Goal: Transaction & Acquisition: Purchase product/service

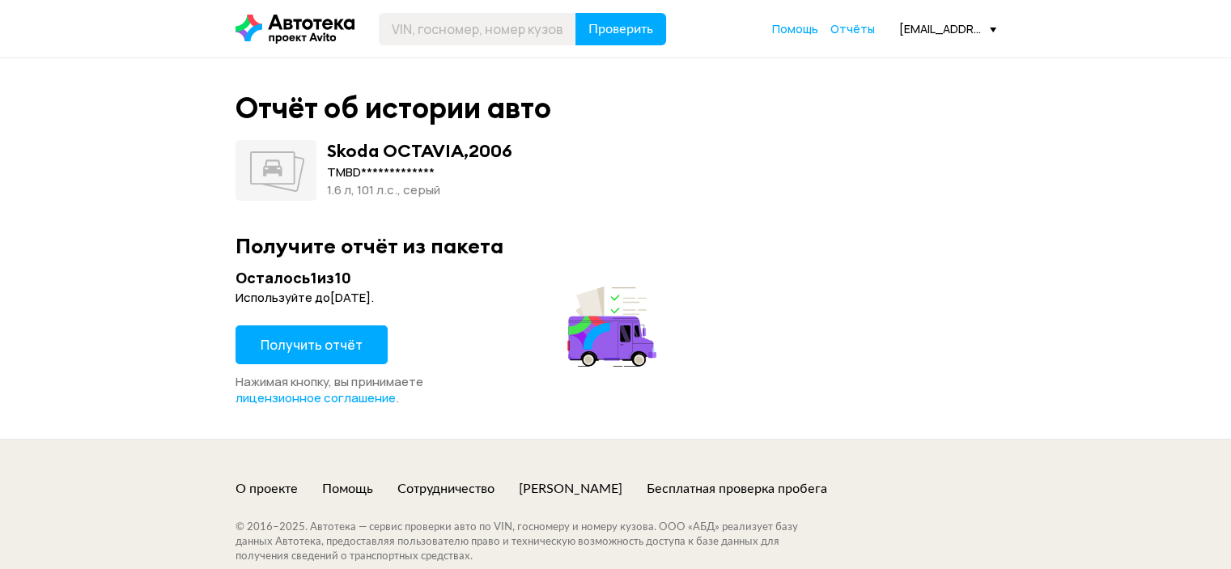
click at [316, 349] on span "Получить отчёт" at bounding box center [312, 345] width 102 height 18
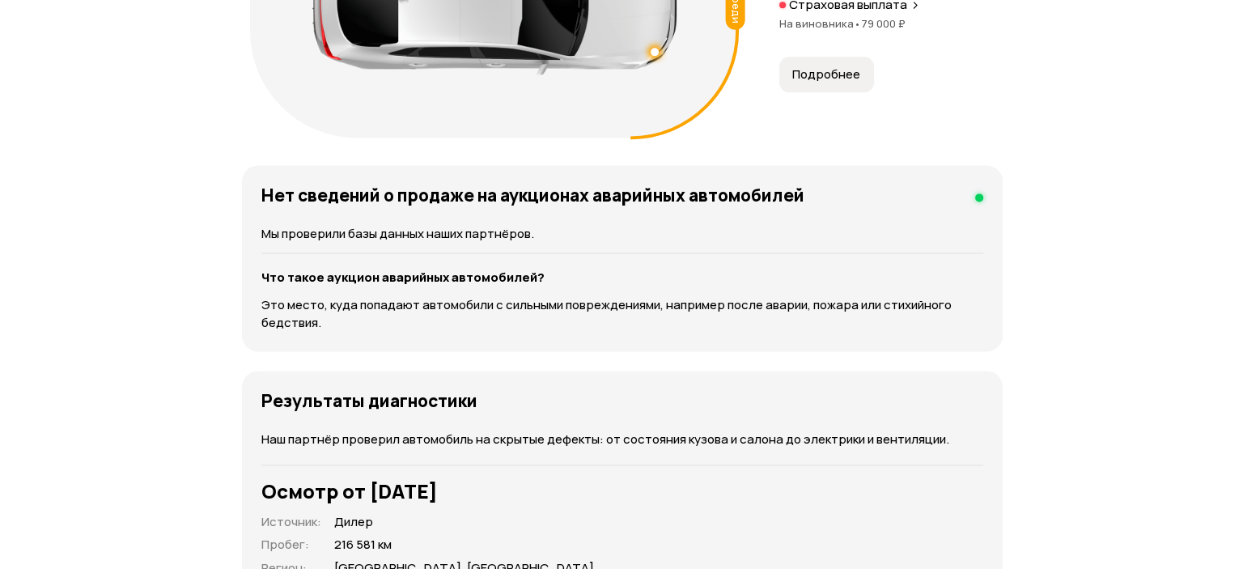
scroll to position [2184, 0]
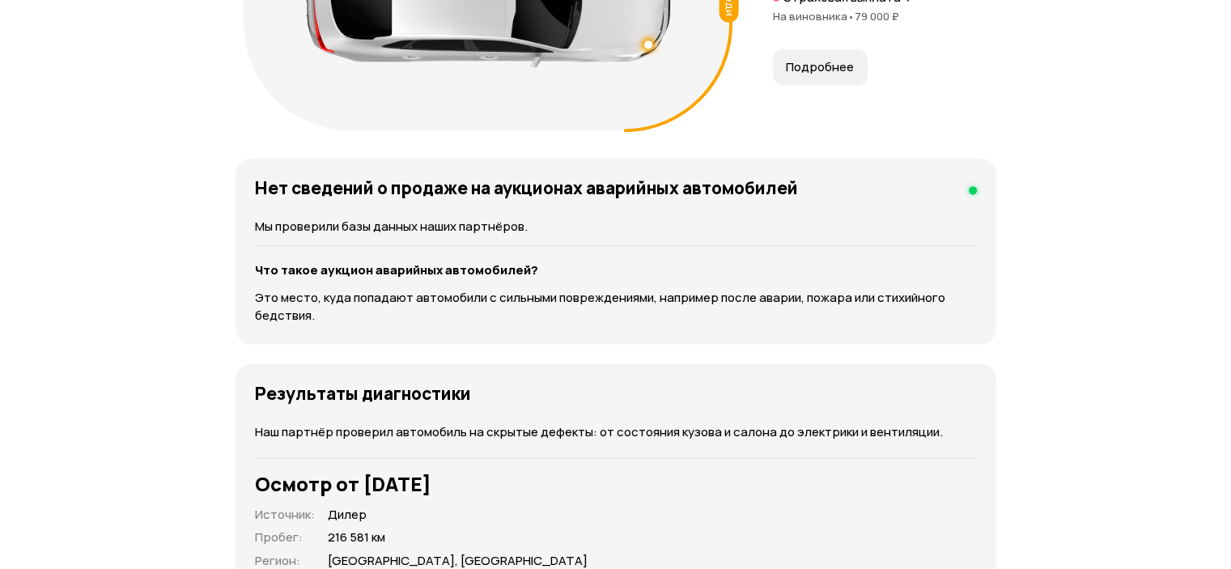
click at [795, 75] on span "Подробнее" at bounding box center [820, 67] width 68 height 16
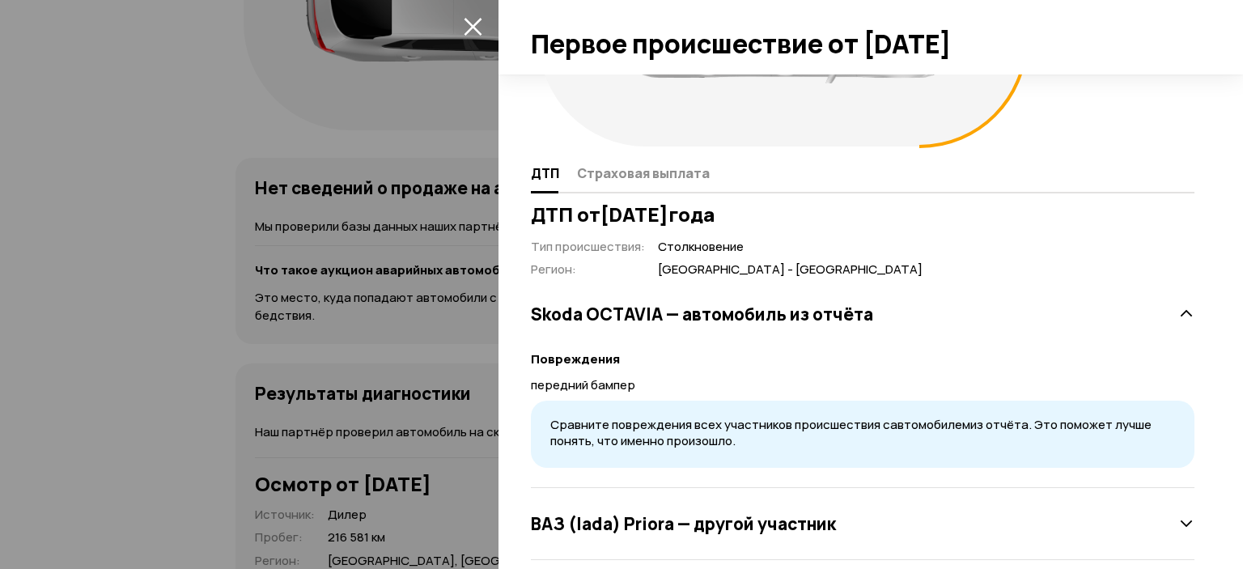
scroll to position [235, 0]
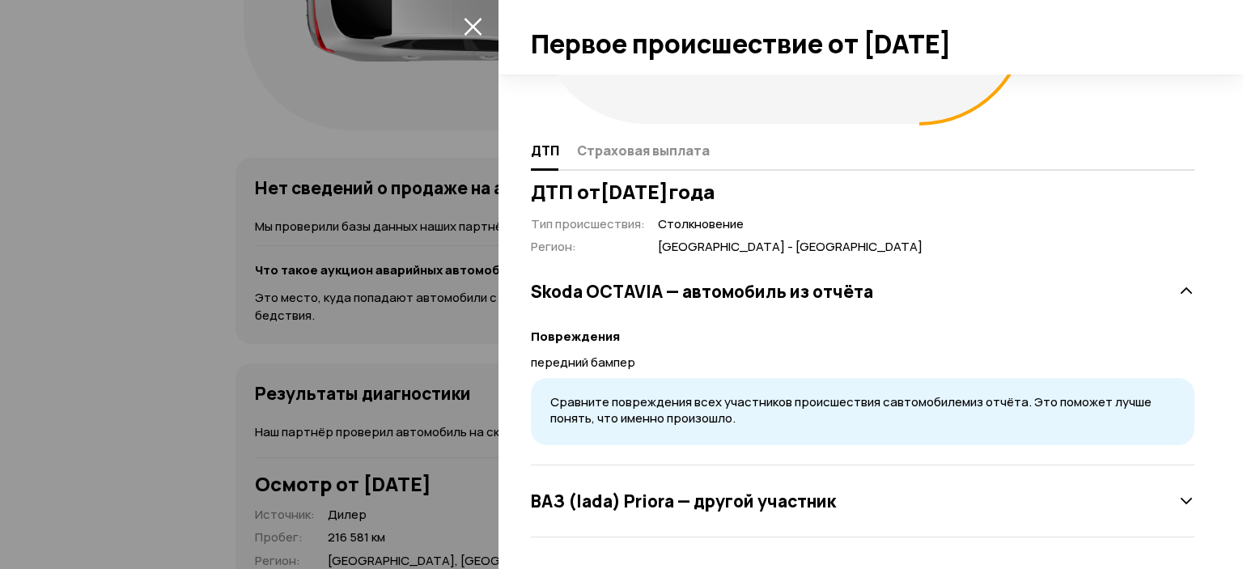
click at [1178, 507] on icon at bounding box center [1186, 501] width 16 height 16
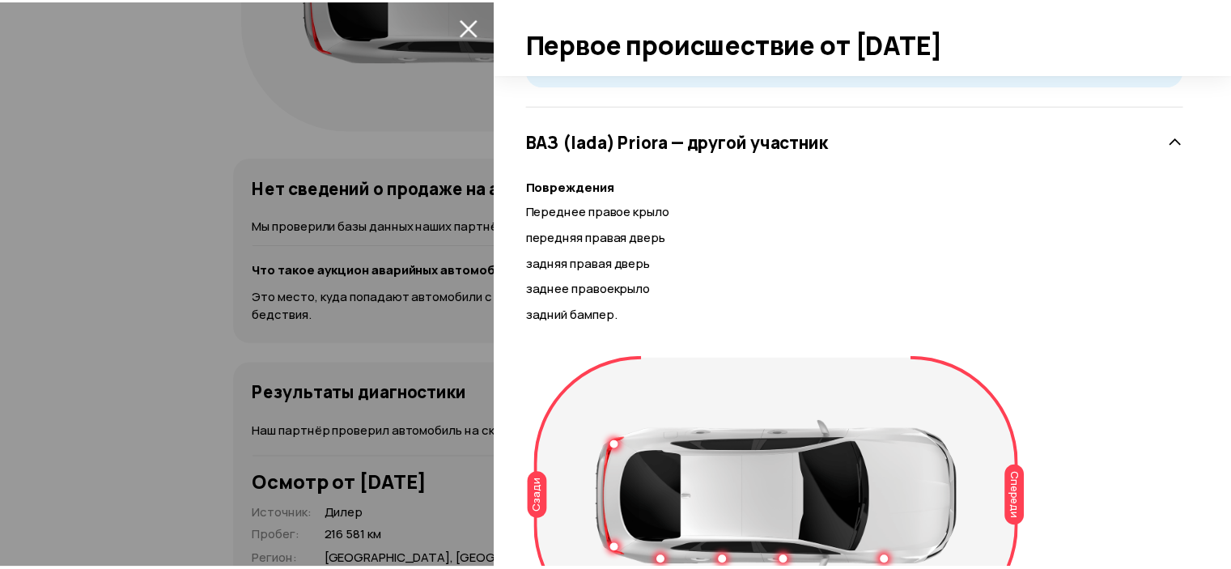
scroll to position [725, 0]
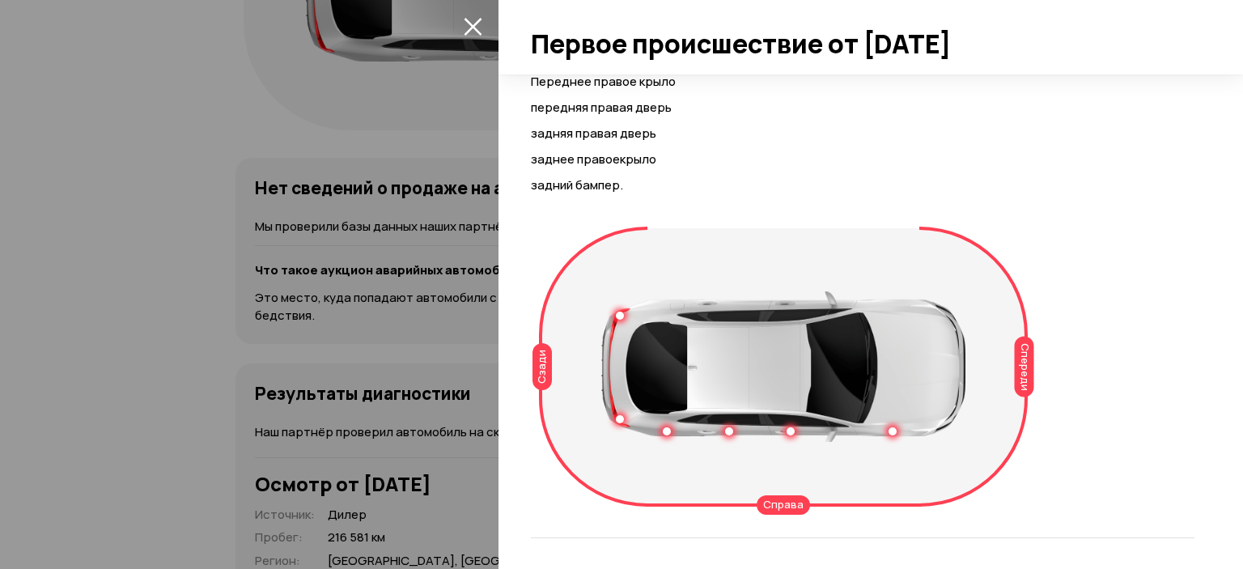
click at [132, 87] on div at bounding box center [621, 284] width 1243 height 569
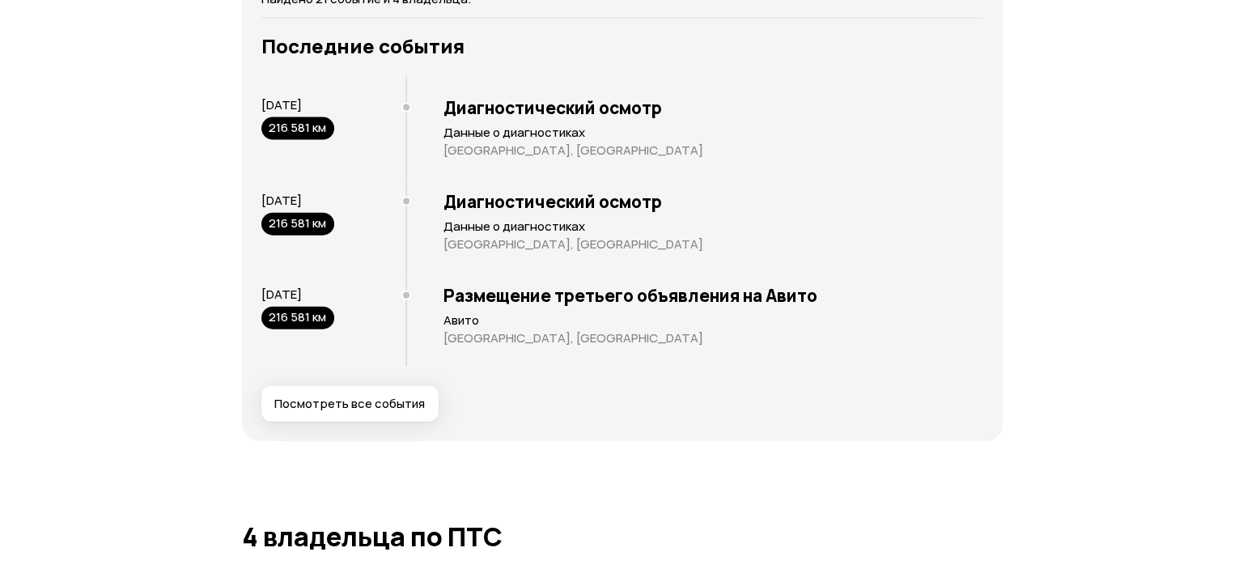
scroll to position [3803, 0]
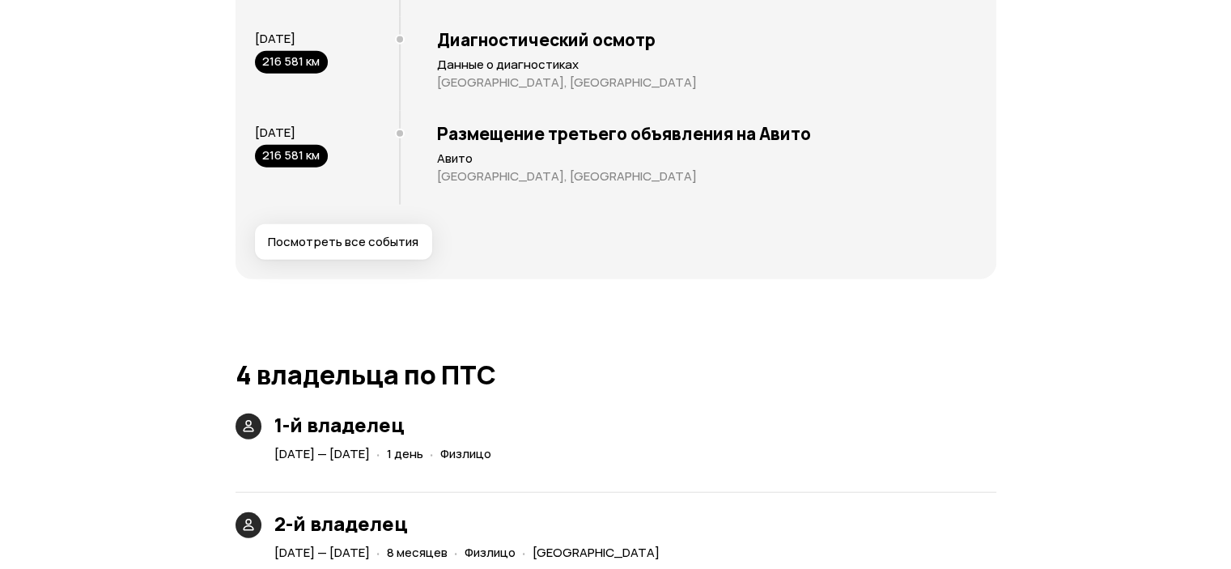
click at [353, 260] on button "Посмотреть все события" at bounding box center [343, 242] width 177 height 36
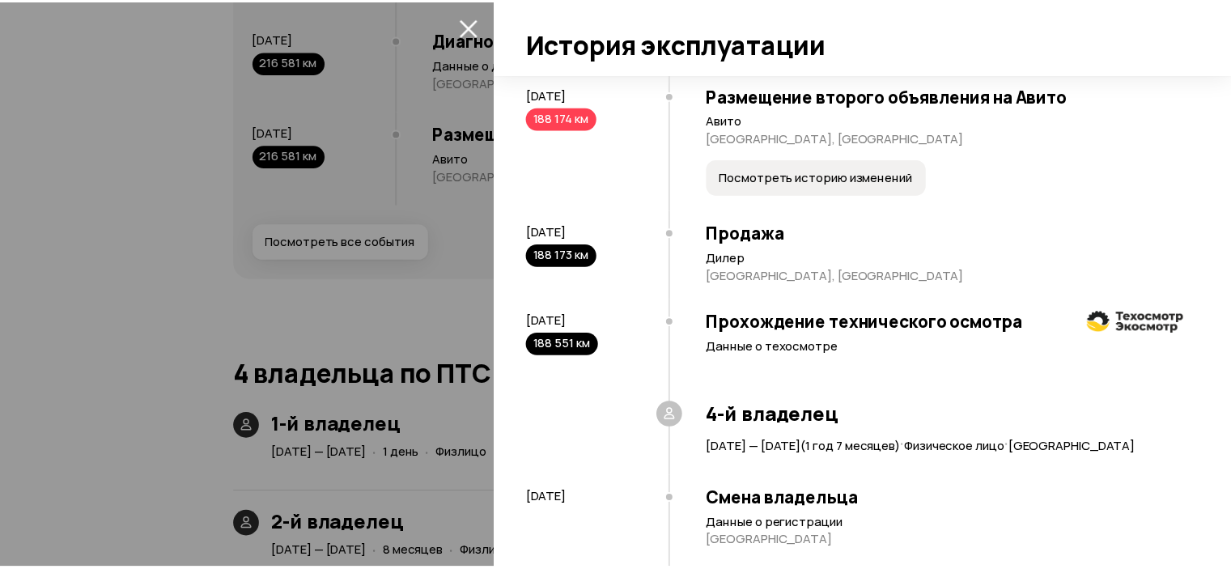
scroll to position [1610, 0]
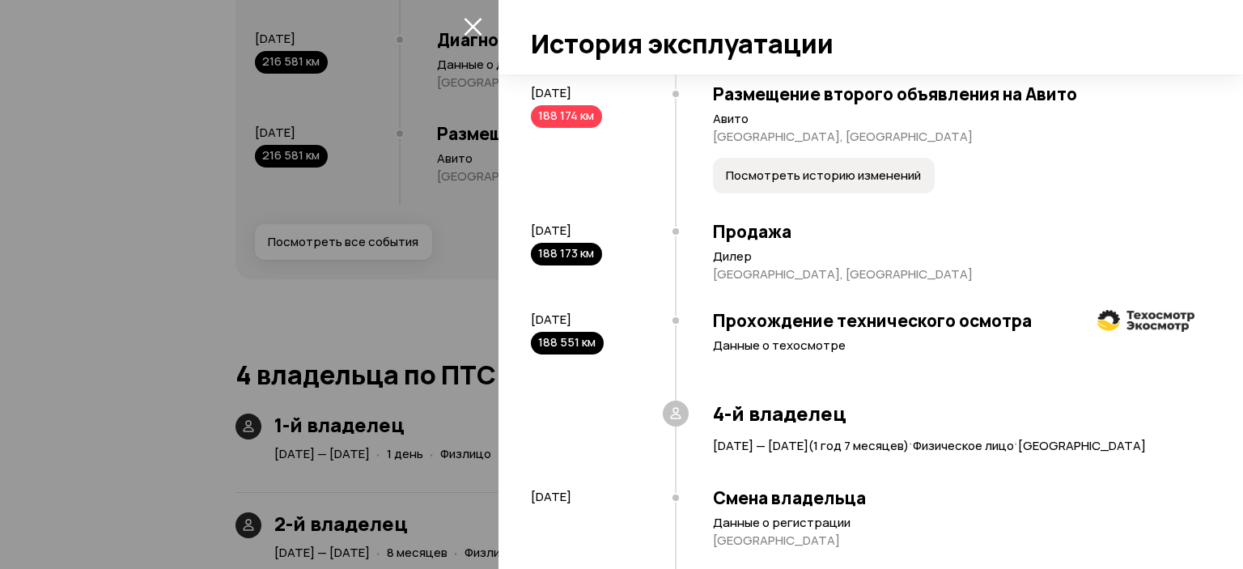
click at [23, 150] on div at bounding box center [621, 284] width 1243 height 569
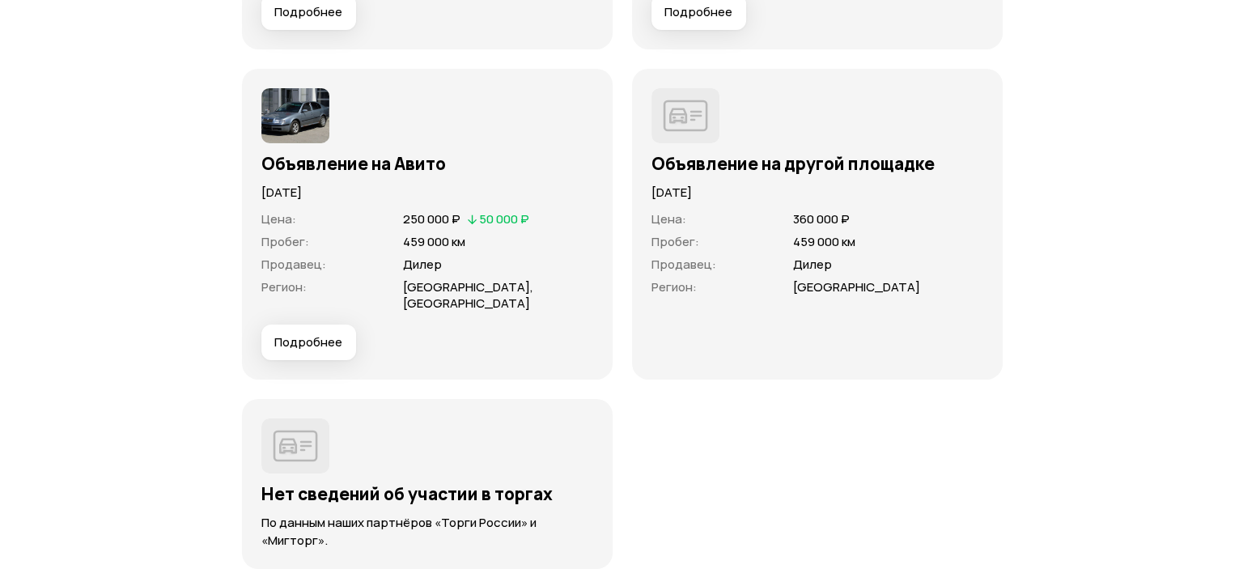
scroll to position [5583, 0]
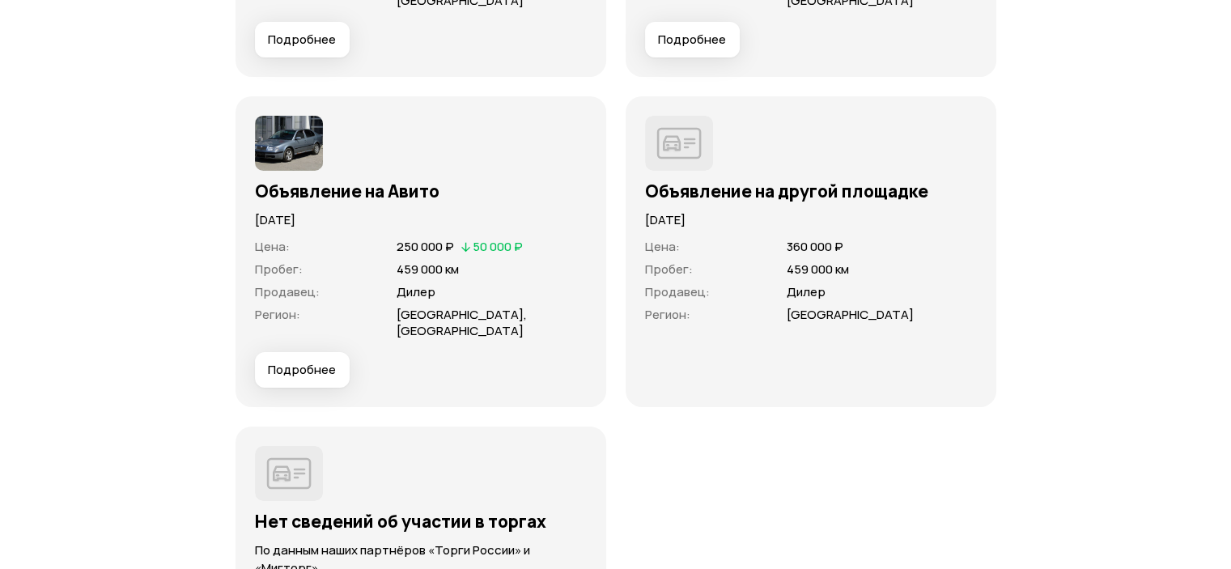
click at [286, 378] on span "Подробнее" at bounding box center [302, 370] width 68 height 16
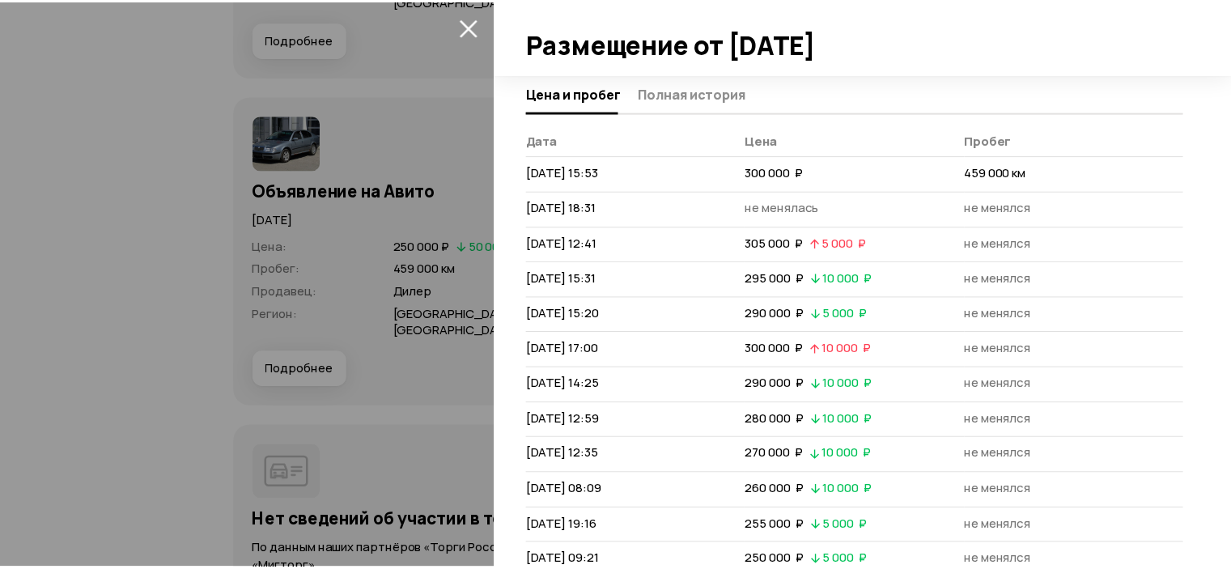
scroll to position [146, 0]
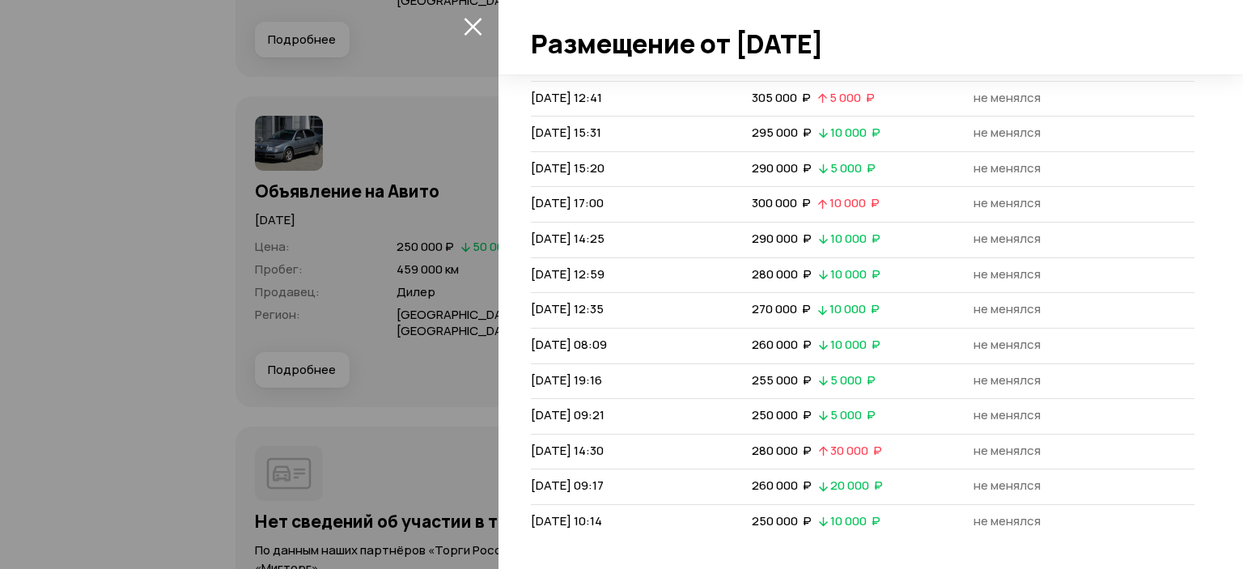
click at [136, 193] on div at bounding box center [621, 284] width 1243 height 569
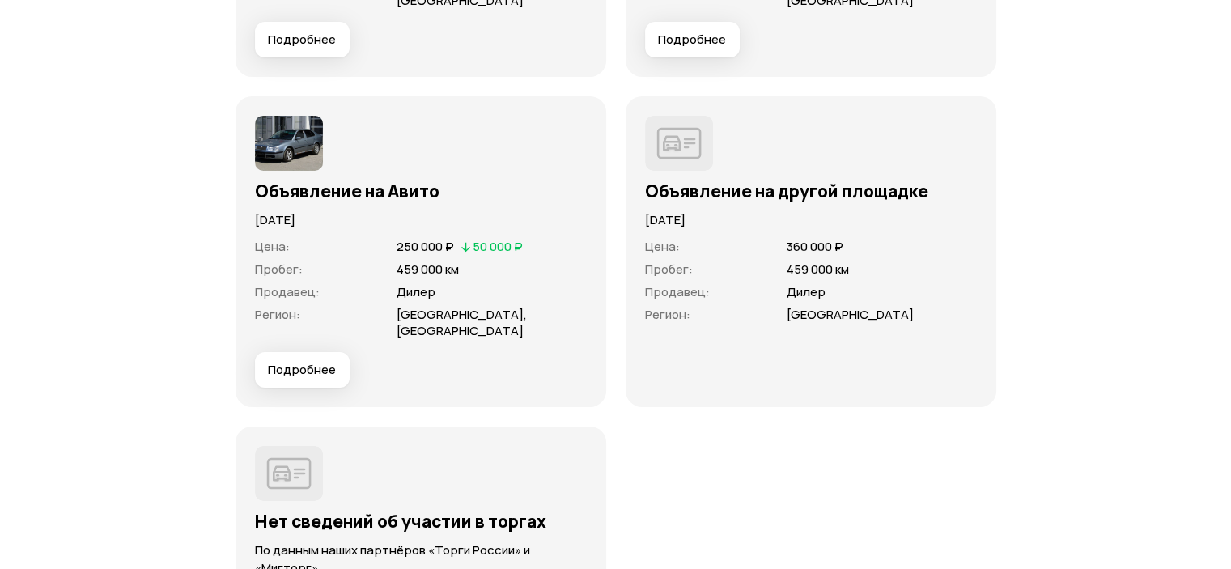
click at [290, 171] on img at bounding box center [289, 143] width 68 height 55
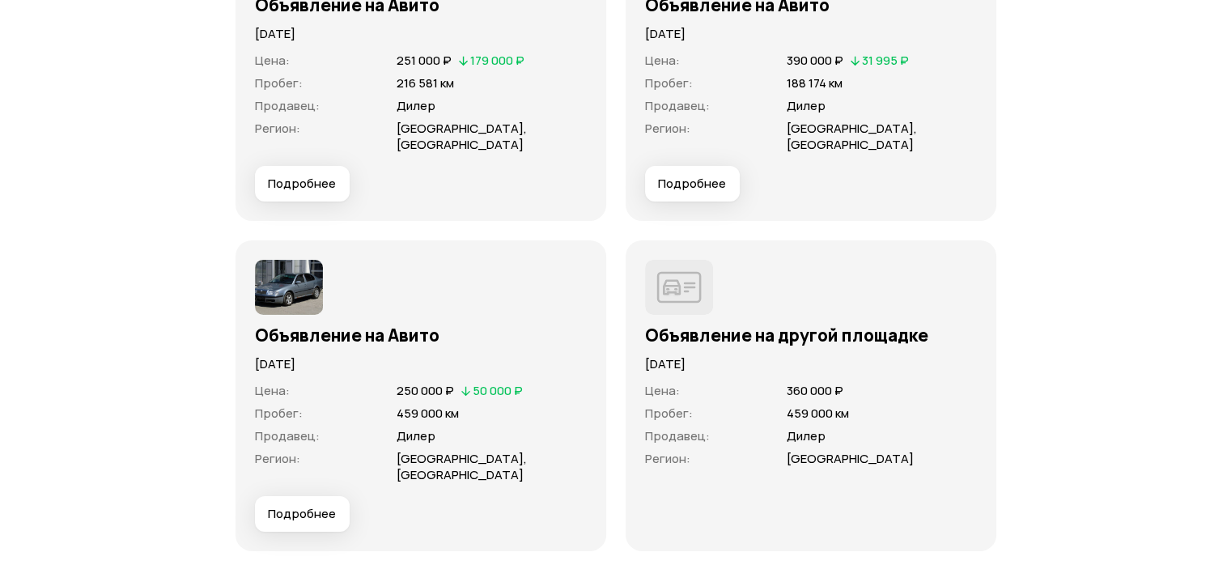
scroll to position [5259, 0]
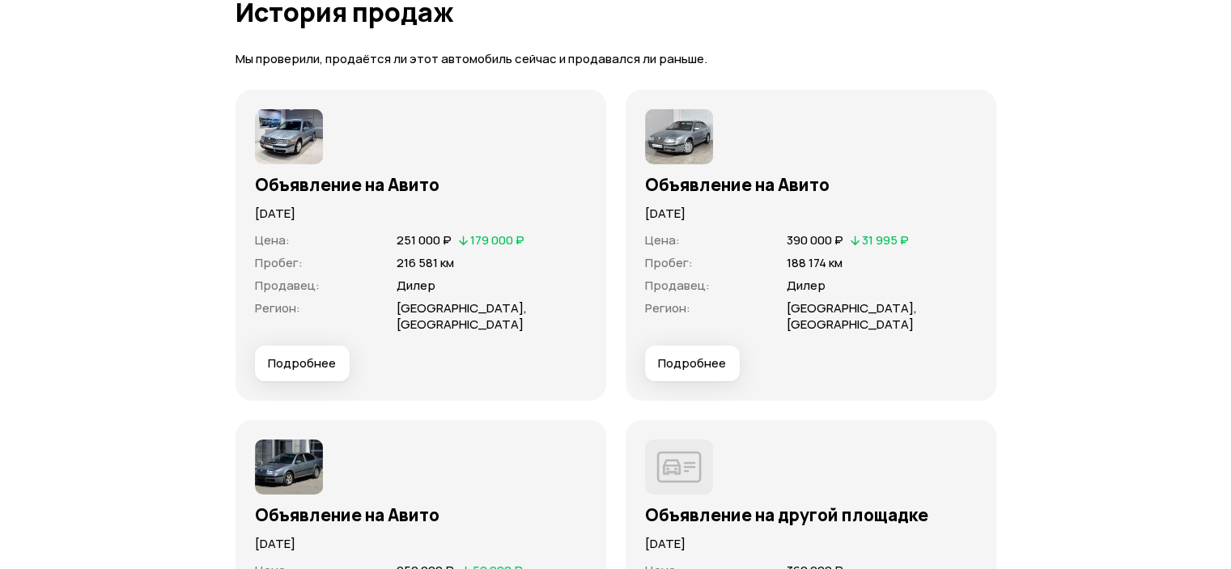
click at [675, 371] on span "Подробнее" at bounding box center [692, 363] width 68 height 16
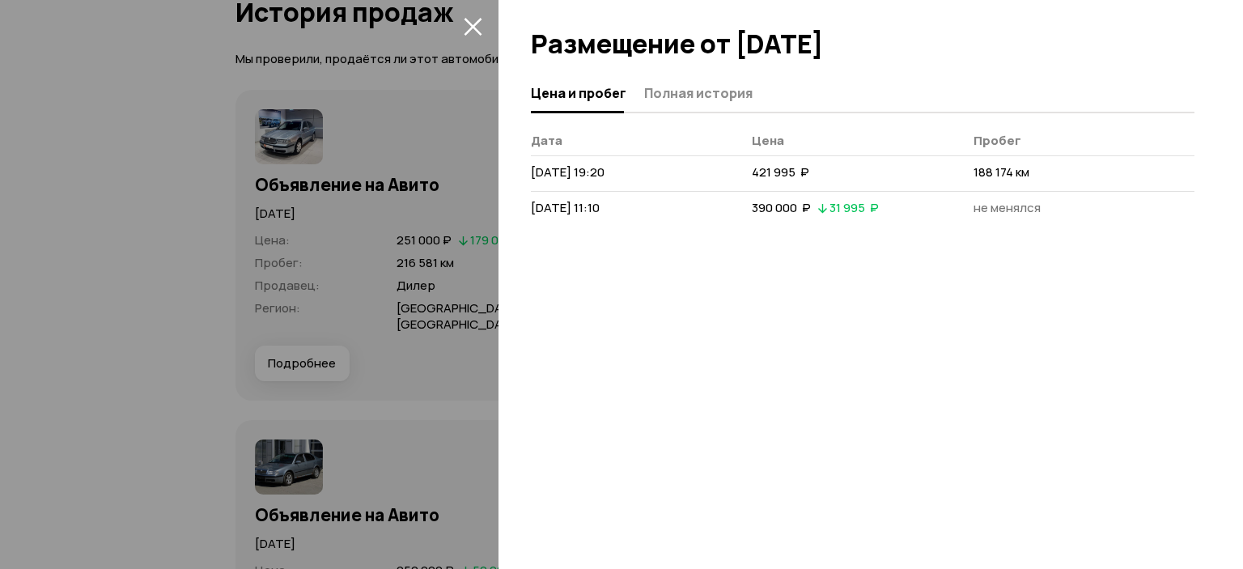
click at [84, 177] on div at bounding box center [621, 284] width 1243 height 569
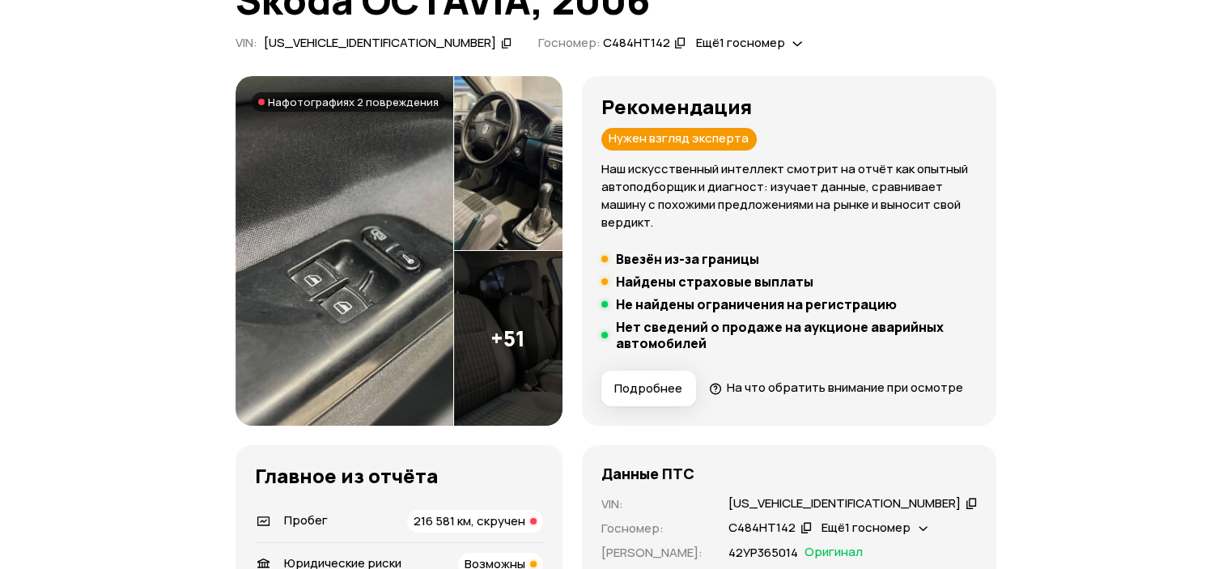
scroll to position [243, 0]
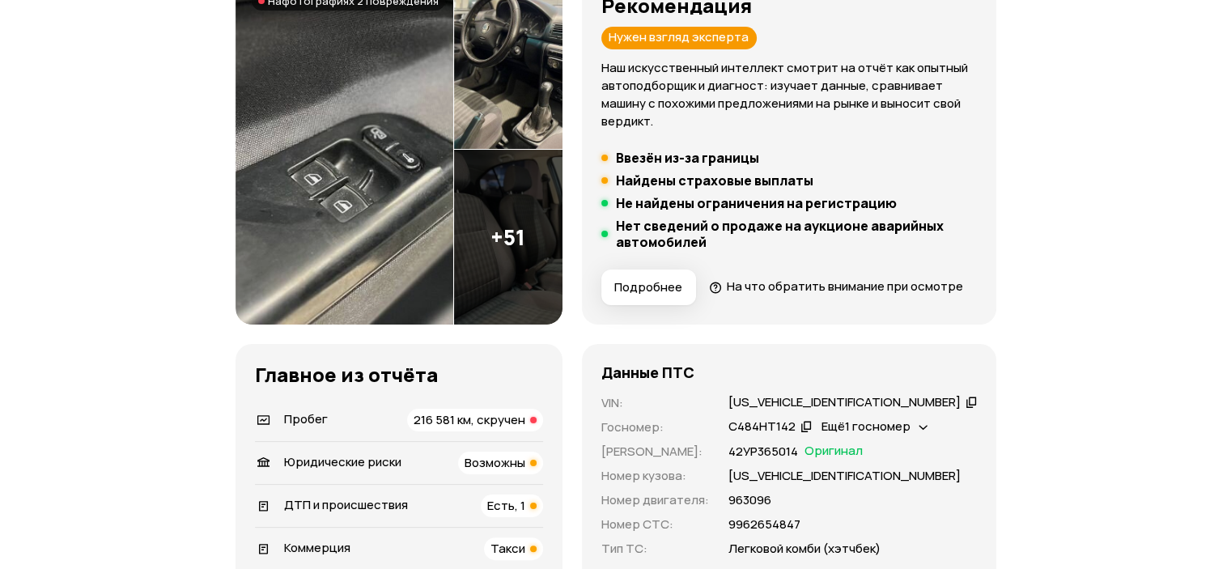
click at [420, 183] on img at bounding box center [344, 150] width 218 height 350
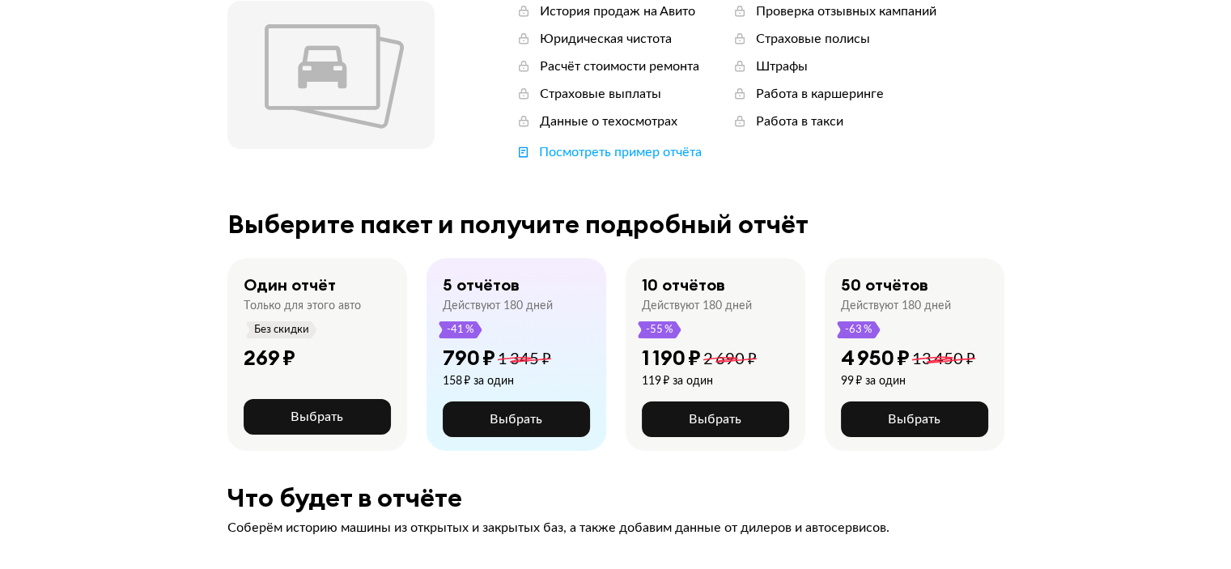
scroll to position [243, 0]
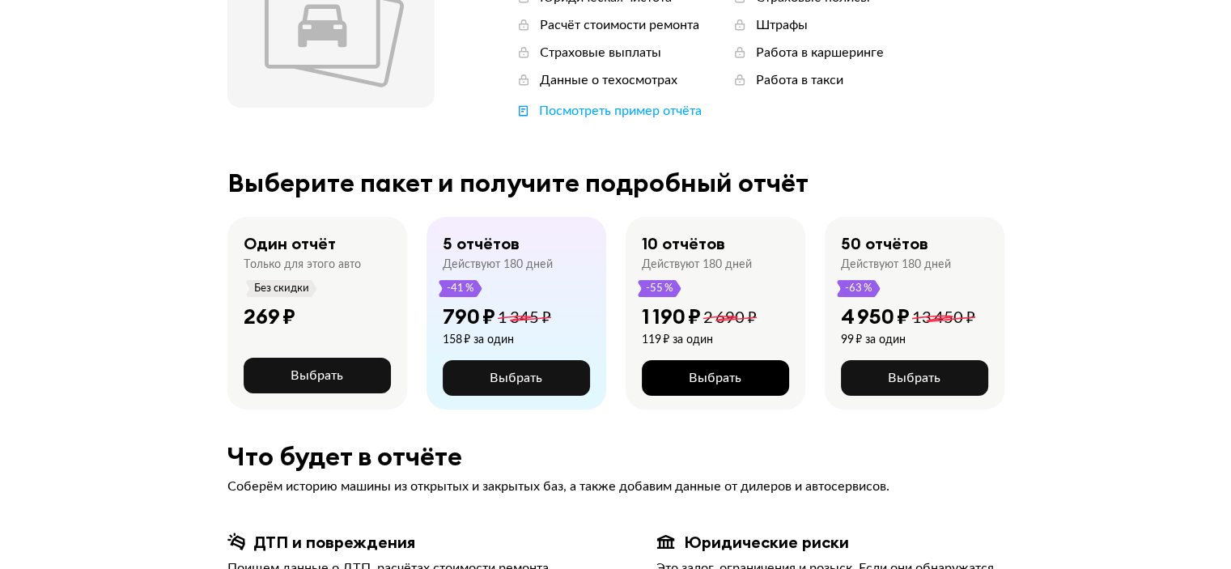
click at [725, 384] on span "Выбрать" at bounding box center [715, 377] width 53 height 13
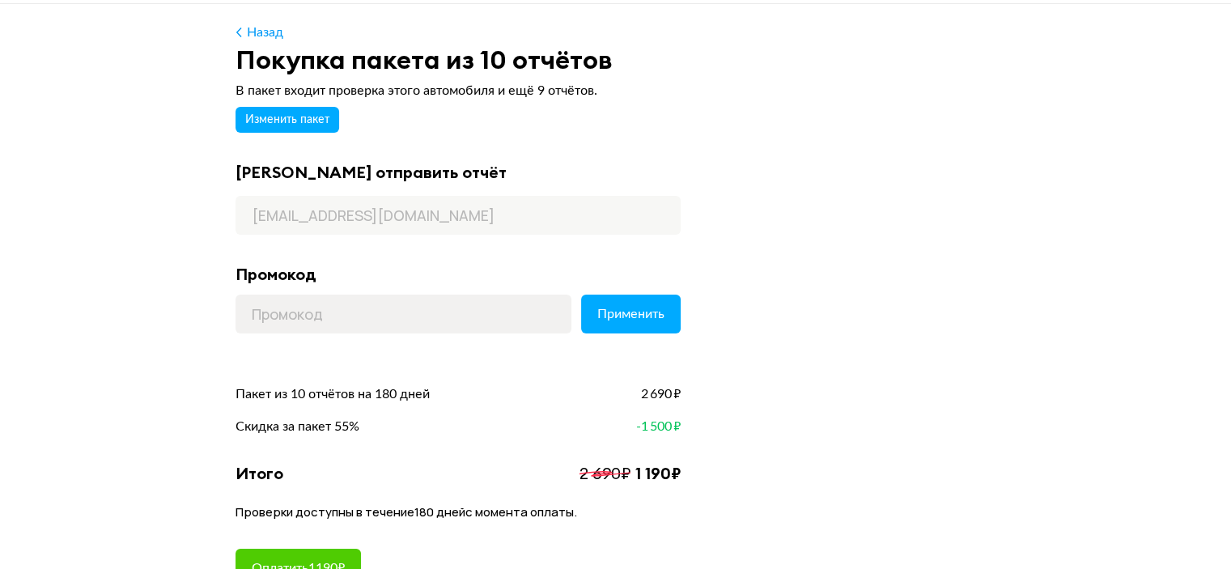
scroll to position [243, 0]
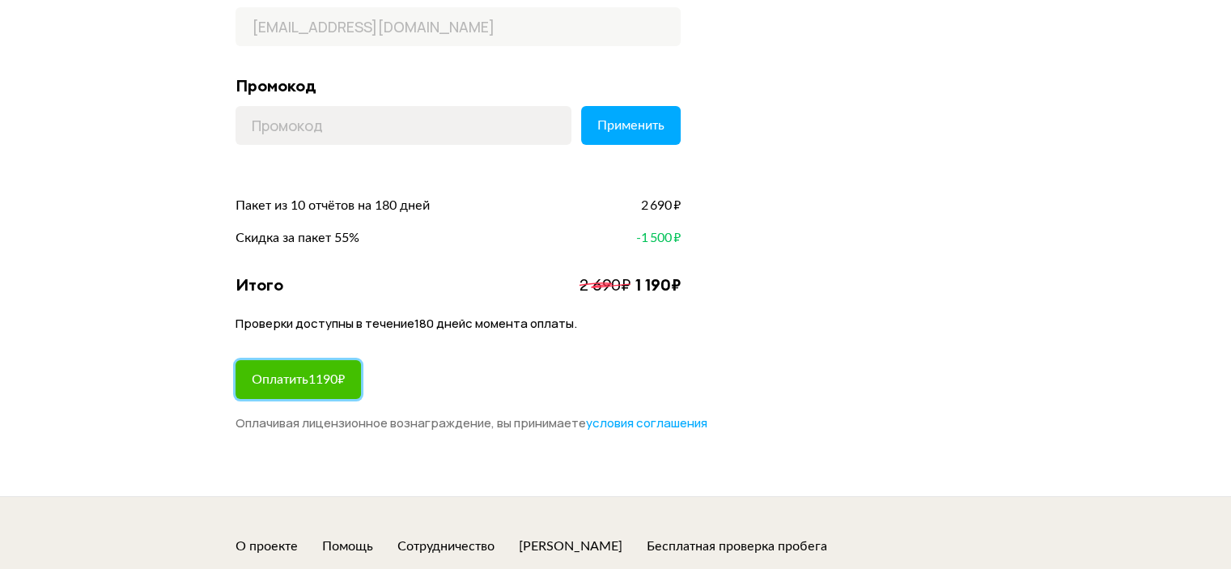
click at [289, 376] on span "Оплатить 1190 ₽" at bounding box center [298, 379] width 93 height 13
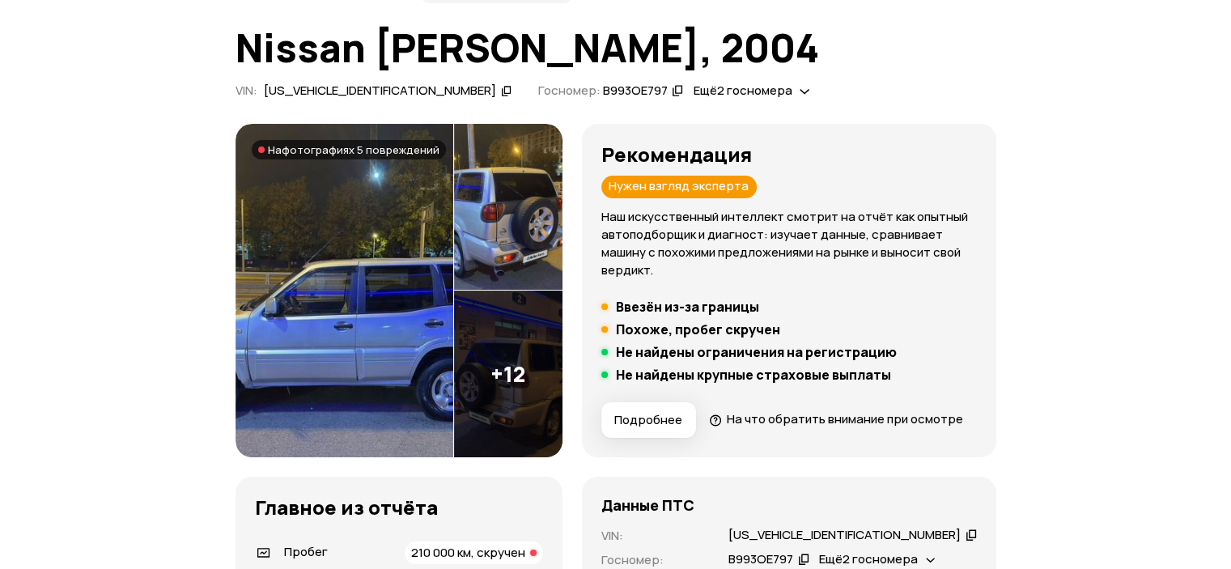
scroll to position [162, 0]
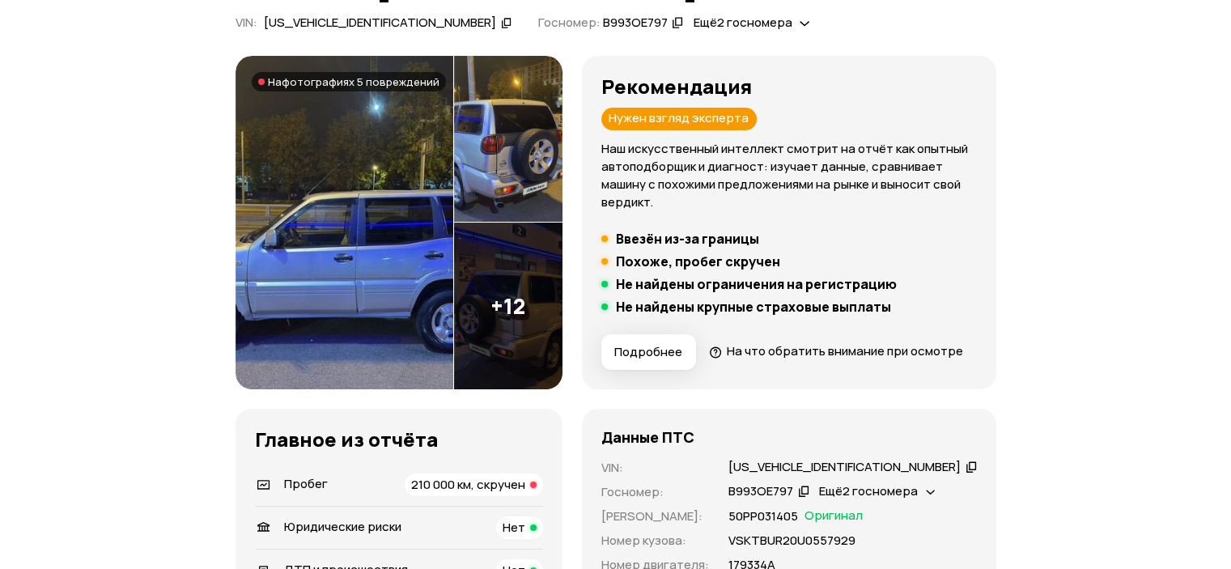
click at [392, 202] on img at bounding box center [344, 222] width 218 height 333
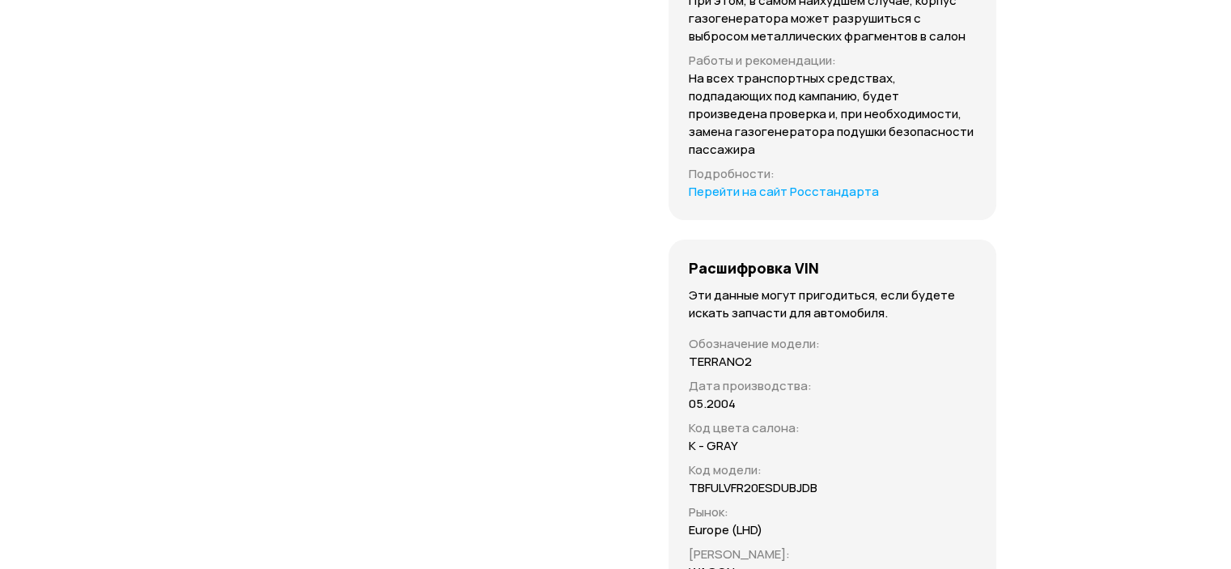
scroll to position [6472, 0]
